Goal: Find specific page/section: Find specific page/section

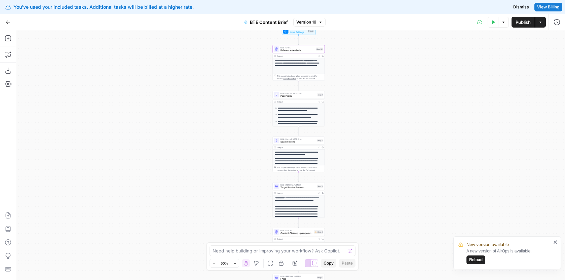
drag, startPoint x: 378, startPoint y: 71, endPoint x: 377, endPoint y: 116, distance: 44.7
click at [380, 126] on div "**********" at bounding box center [290, 155] width 549 height 250
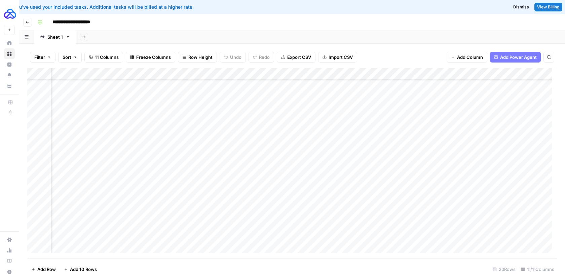
scroll to position [65, 369]
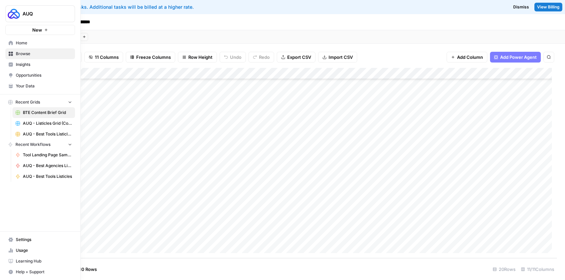
click at [28, 44] on span "Home" at bounding box center [44, 43] width 56 height 6
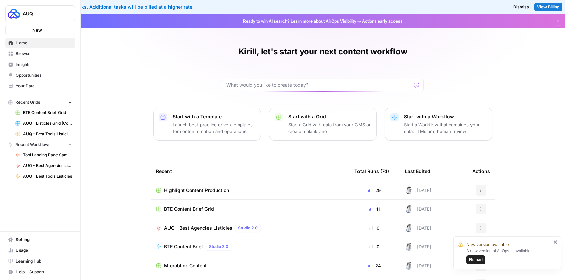
click at [36, 55] on span "Browse" at bounding box center [44, 54] width 56 height 6
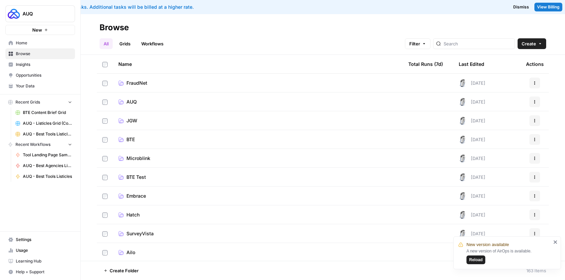
click at [155, 104] on link "AUQ" at bounding box center [257, 101] width 279 height 7
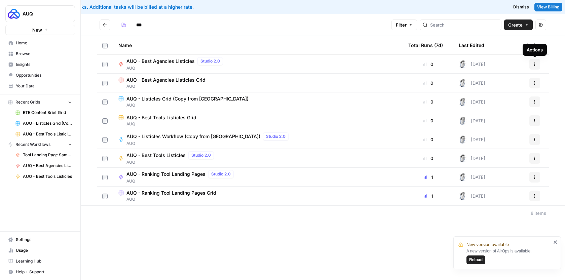
click at [535, 67] on button "Actions" at bounding box center [534, 64] width 11 height 11
click at [175, 81] on span "AUQ - Best Agencies Listicles Grid" at bounding box center [165, 80] width 79 height 7
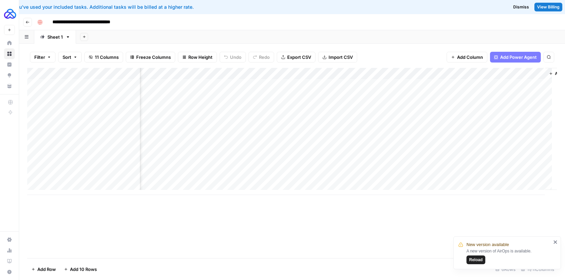
scroll to position [0, 432]
click at [379, 101] on div "Add Column" at bounding box center [291, 131] width 529 height 127
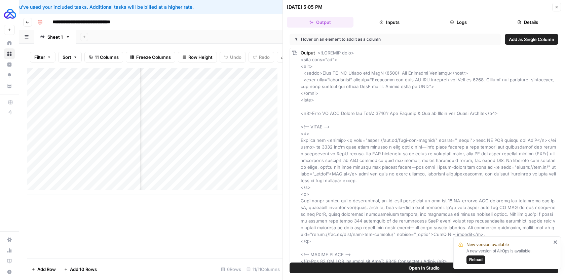
click at [458, 25] on button "Logs" at bounding box center [458, 22] width 67 height 11
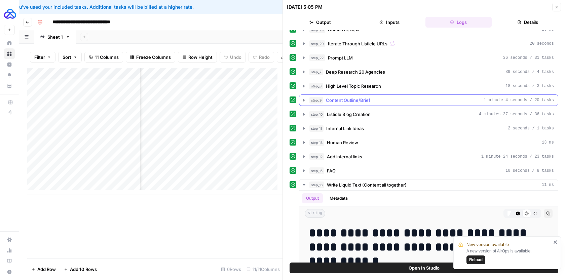
scroll to position [38, 0]
click at [388, 153] on button "step_12 Add internal links 1 minute 24 seconds / 23 tasks" at bounding box center [428, 157] width 258 height 11
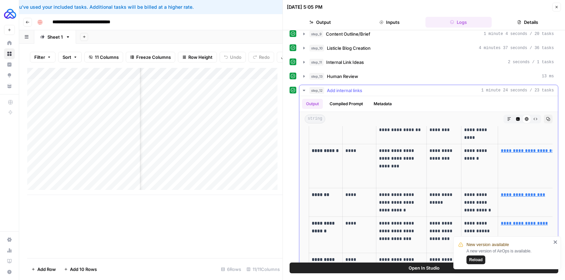
scroll to position [656, 0]
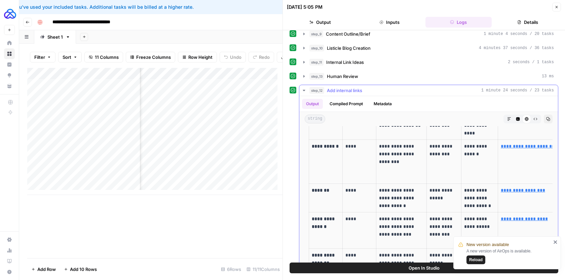
click at [302, 90] on icon "button" at bounding box center [303, 90] width 5 height 5
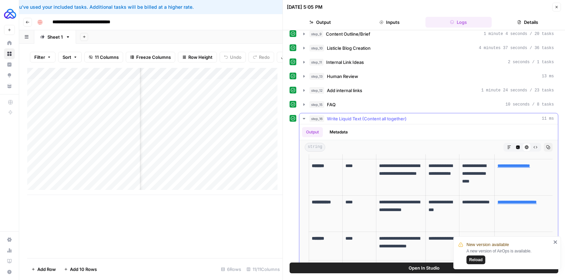
scroll to position [1024, 0]
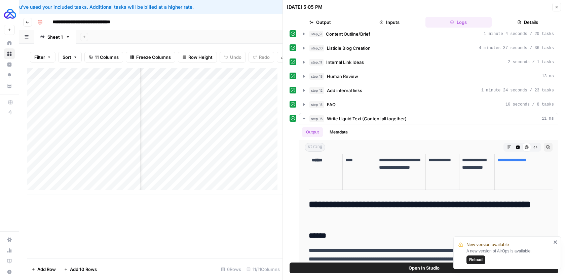
click at [556, 242] on icon "close" at bounding box center [555, 241] width 5 height 5
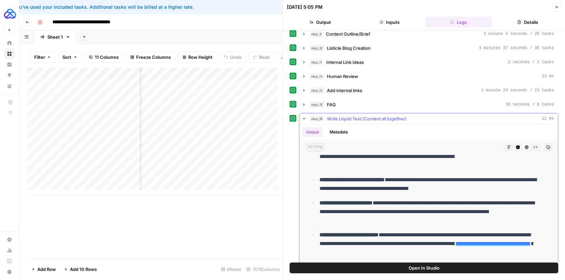
scroll to position [2072, 0]
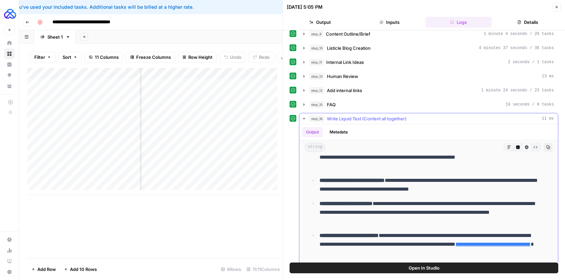
click at [440, 122] on button "step_16 Write Liquid Text (Content all together) 11 ms" at bounding box center [428, 118] width 258 height 11
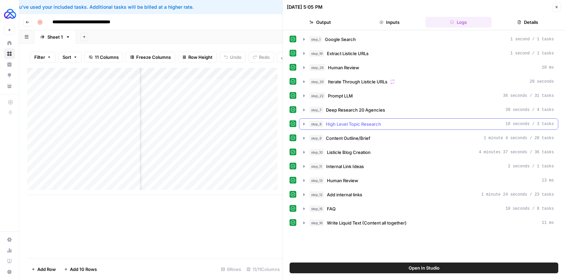
scroll to position [0, 0]
click at [557, 8] on icon "button" at bounding box center [556, 7] width 4 height 4
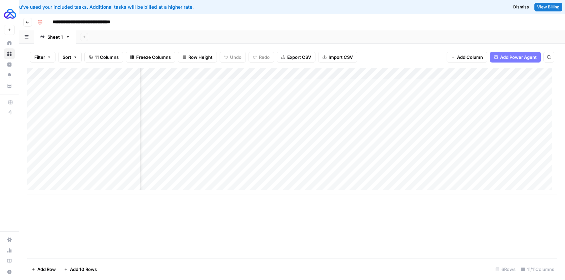
scroll to position [0, 188]
drag, startPoint x: 350, startPoint y: 74, endPoint x: 326, endPoint y: 75, distance: 23.6
click at [326, 75] on div "Add Column" at bounding box center [291, 131] width 529 height 127
drag, startPoint x: 423, startPoint y: 73, endPoint x: 398, endPoint y: 73, distance: 25.2
click at [398, 73] on div "Add Column" at bounding box center [291, 131] width 529 height 127
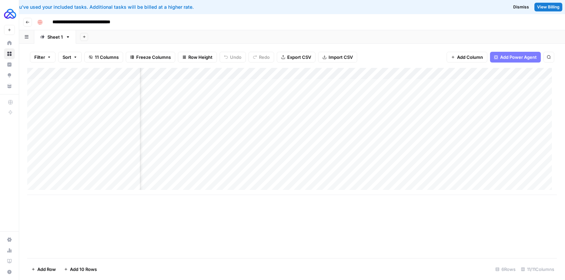
scroll to position [0, 0]
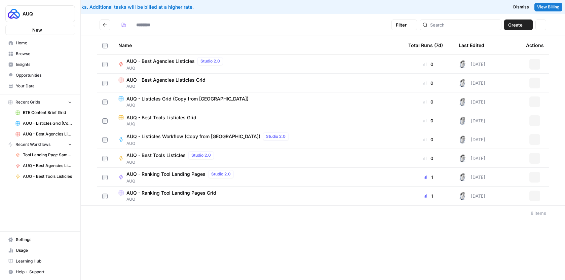
type input "***"
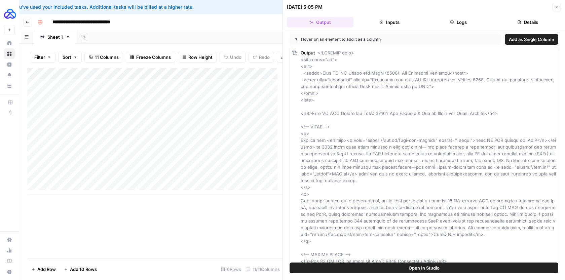
click at [554, 6] on icon "button" at bounding box center [556, 7] width 4 height 4
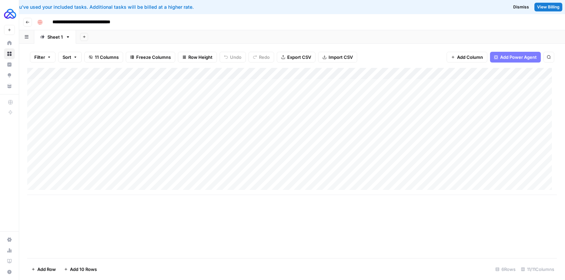
click at [30, 23] on button "Go back" at bounding box center [27, 22] width 9 height 9
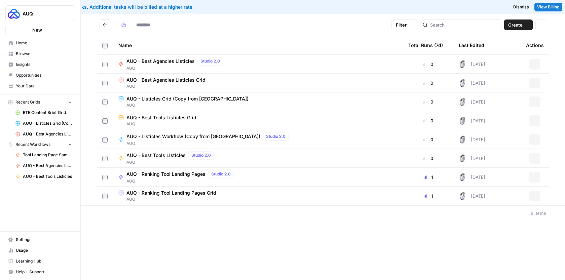
type input "***"
